Goal: Task Accomplishment & Management: Complete application form

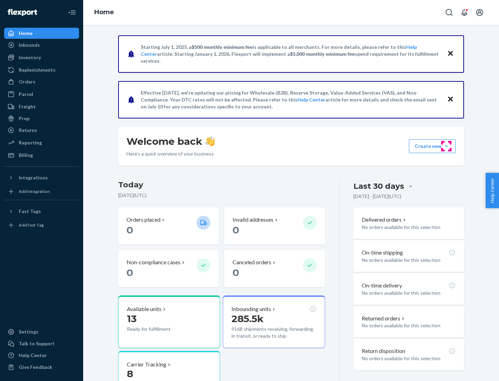
click at [447, 146] on button "Create new Create new inbound Create new order Create new product" at bounding box center [432, 146] width 47 height 14
click at [42, 45] on div "Inbounds" at bounding box center [42, 45] width 74 height 10
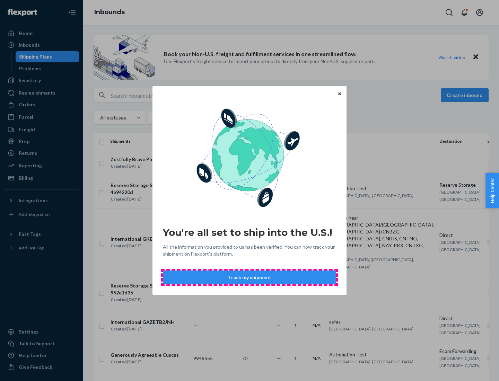
click at [250, 278] on button "Track my shipment" at bounding box center [249, 278] width 173 height 14
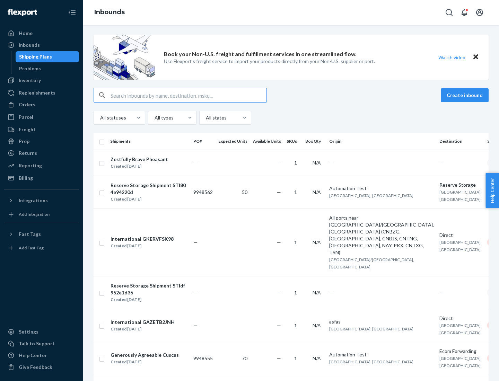
click at [466, 95] on button "Create inbound" at bounding box center [465, 95] width 48 height 14
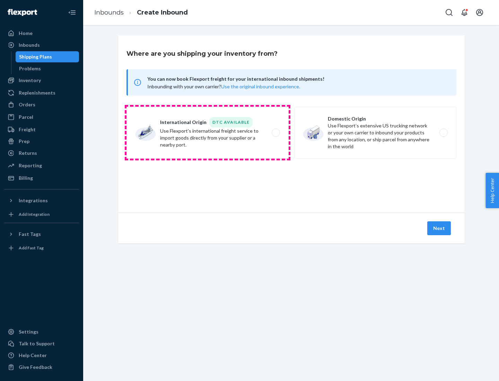
click at [208, 133] on label "International Origin DTC Available Use Flexport's international freight service…" at bounding box center [208, 133] width 162 height 52
click at [276, 133] on input "International Origin DTC Available Use Flexport's international freight service…" at bounding box center [278, 133] width 5 height 5
radio input "true"
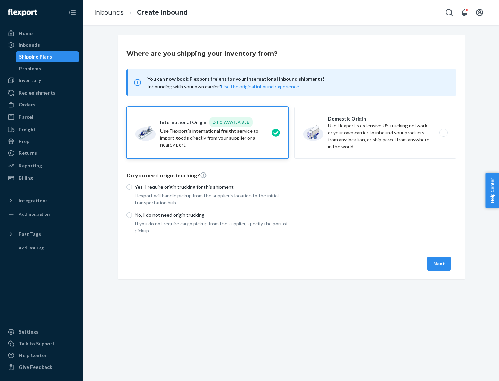
click at [212, 215] on p "No, I do not need origin trucking" at bounding box center [212, 215] width 154 height 7
click at [132, 215] on input "No, I do not need origin trucking" at bounding box center [130, 216] width 6 height 6
radio input "true"
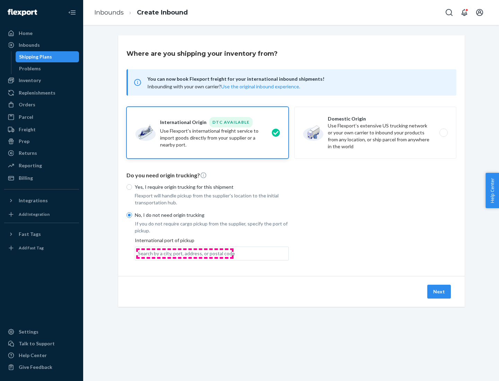
click at [185, 253] on div "Search by a city, port, address, or postal code" at bounding box center [186, 253] width 97 height 7
click at [139, 253] on input "Search by a city, port, address, or postal code" at bounding box center [138, 253] width 1 height 7
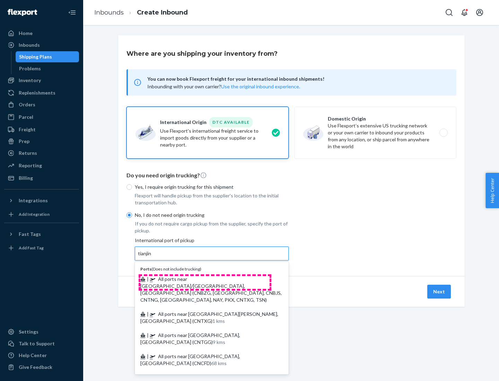
click at [205, 279] on span "| All ports near [GEOGRAPHIC_DATA]/[GEOGRAPHIC_DATA], [GEOGRAPHIC_DATA] (CNBZG,…" at bounding box center [210, 289] width 141 height 27
click at [152, 257] on input "tianjin" at bounding box center [145, 253] width 14 height 7
type input "All ports near [GEOGRAPHIC_DATA]/[GEOGRAPHIC_DATA], [GEOGRAPHIC_DATA] (CNBZG, […"
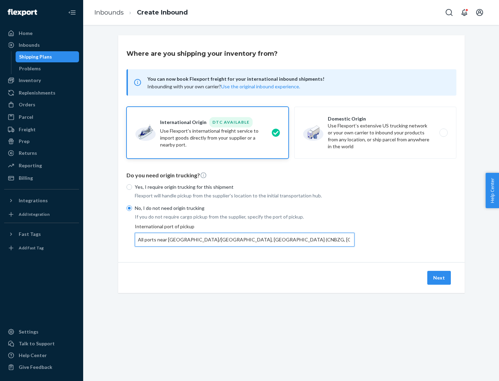
click at [440, 278] on button "Next" at bounding box center [440, 278] width 24 height 14
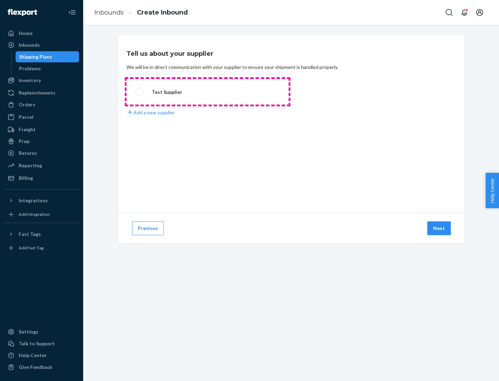
click at [208, 92] on label "Test Supplier" at bounding box center [208, 92] width 162 height 26
click at [140, 92] on input "Test Supplier" at bounding box center [137, 92] width 5 height 5
radio input "true"
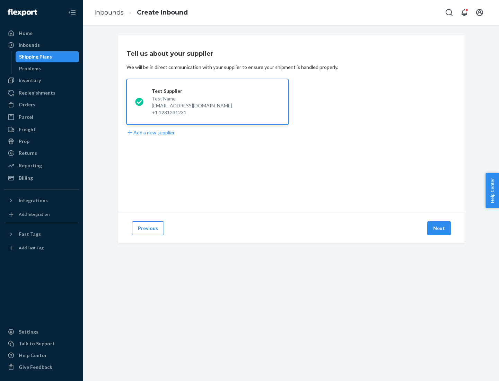
click at [440, 229] on button "Next" at bounding box center [440, 229] width 24 height 14
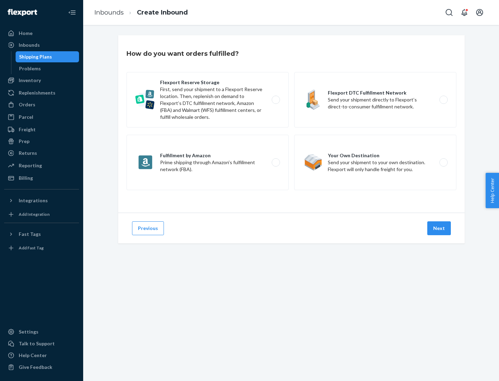
click at [208, 100] on label "Flexport Reserve Storage First, send your shipment to a Flexport Reserve locati…" at bounding box center [208, 99] width 162 height 55
click at [276, 100] on input "Flexport Reserve Storage First, send your shipment to a Flexport Reserve locati…" at bounding box center [278, 100] width 5 height 5
radio input "true"
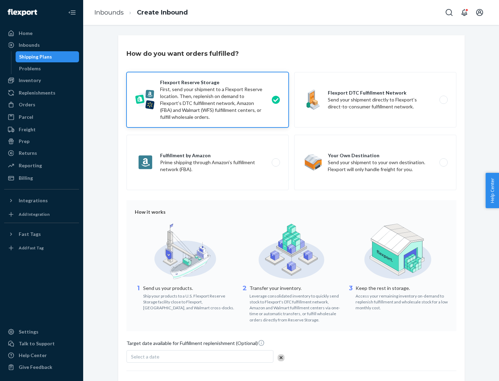
scroll to position [57, 0]
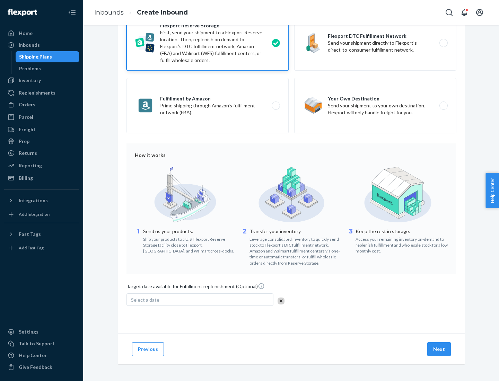
click at [440, 349] on button "Next" at bounding box center [440, 350] width 24 height 14
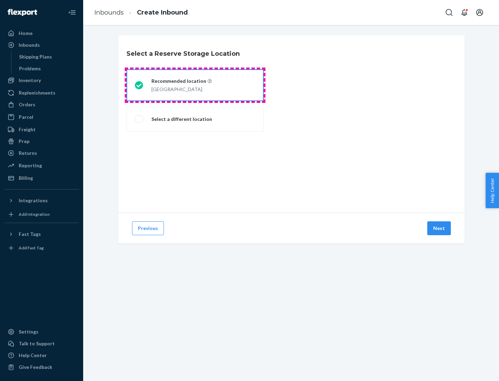
click at [195, 85] on div "[GEOGRAPHIC_DATA]" at bounding box center [182, 89] width 60 height 8
click at [139, 85] on input "Recommended location [GEOGRAPHIC_DATA]" at bounding box center [137, 85] width 5 height 5
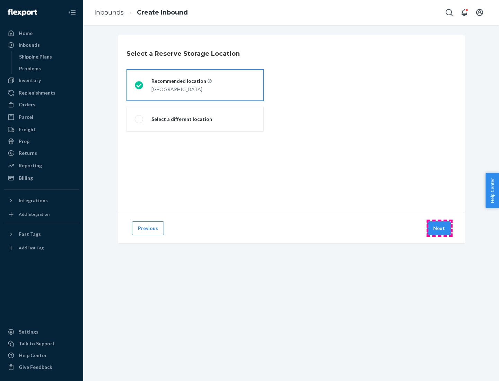
click at [440, 229] on button "Next" at bounding box center [440, 229] width 24 height 14
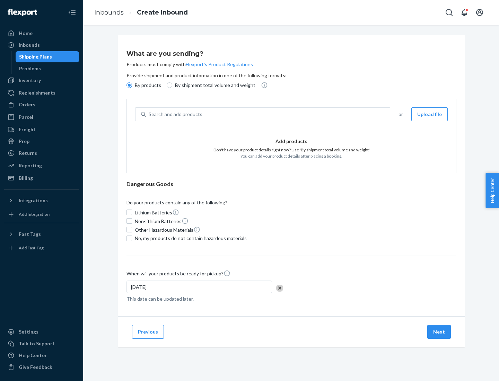
click at [268, 114] on div "Search and add products" at bounding box center [268, 114] width 244 height 12
click at [149, 114] on input "Search and add products" at bounding box center [149, 114] width 1 height 7
click at [169, 85] on input "By shipment total volume and weight" at bounding box center [170, 86] width 6 height 6
radio input "true"
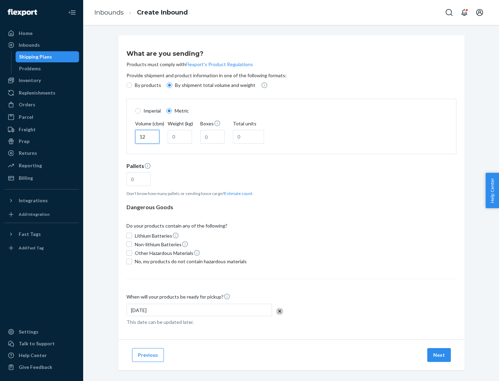
type input "12"
type input "22"
type input "222"
type input "121"
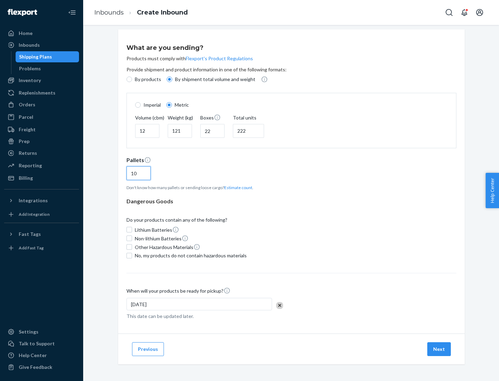
type input "10"
click at [190, 256] on span "No, my products do not contain hazardous materials" at bounding box center [191, 255] width 112 height 7
click at [132, 256] on input "No, my products do not contain hazardous materials" at bounding box center [130, 256] width 6 height 6
checkbox input "true"
click at [440, 349] on button "Next" at bounding box center [440, 350] width 24 height 14
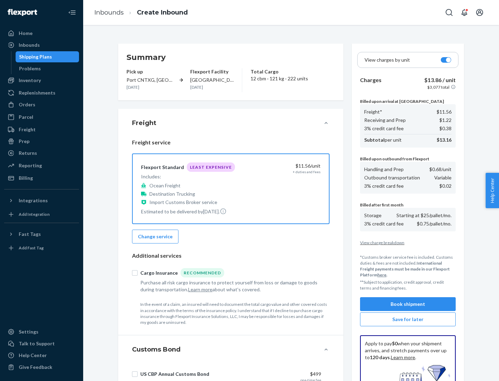
scroll to position [101, 0]
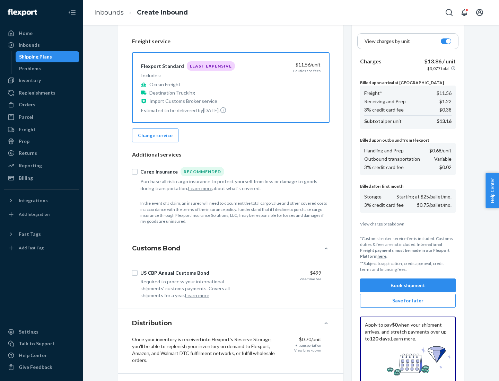
click at [408, 286] on button "Book shipment" at bounding box center [408, 286] width 96 height 14
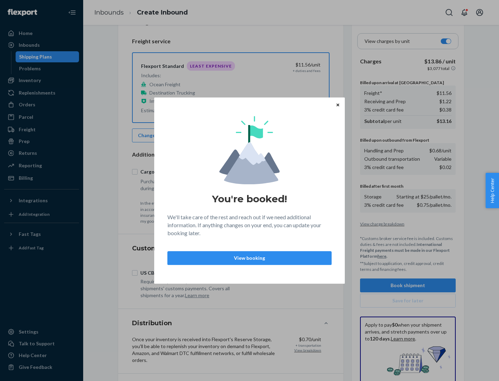
click at [250, 258] on p "View booking" at bounding box center [249, 258] width 153 height 7
